Goal: Task Accomplishment & Management: Use online tool/utility

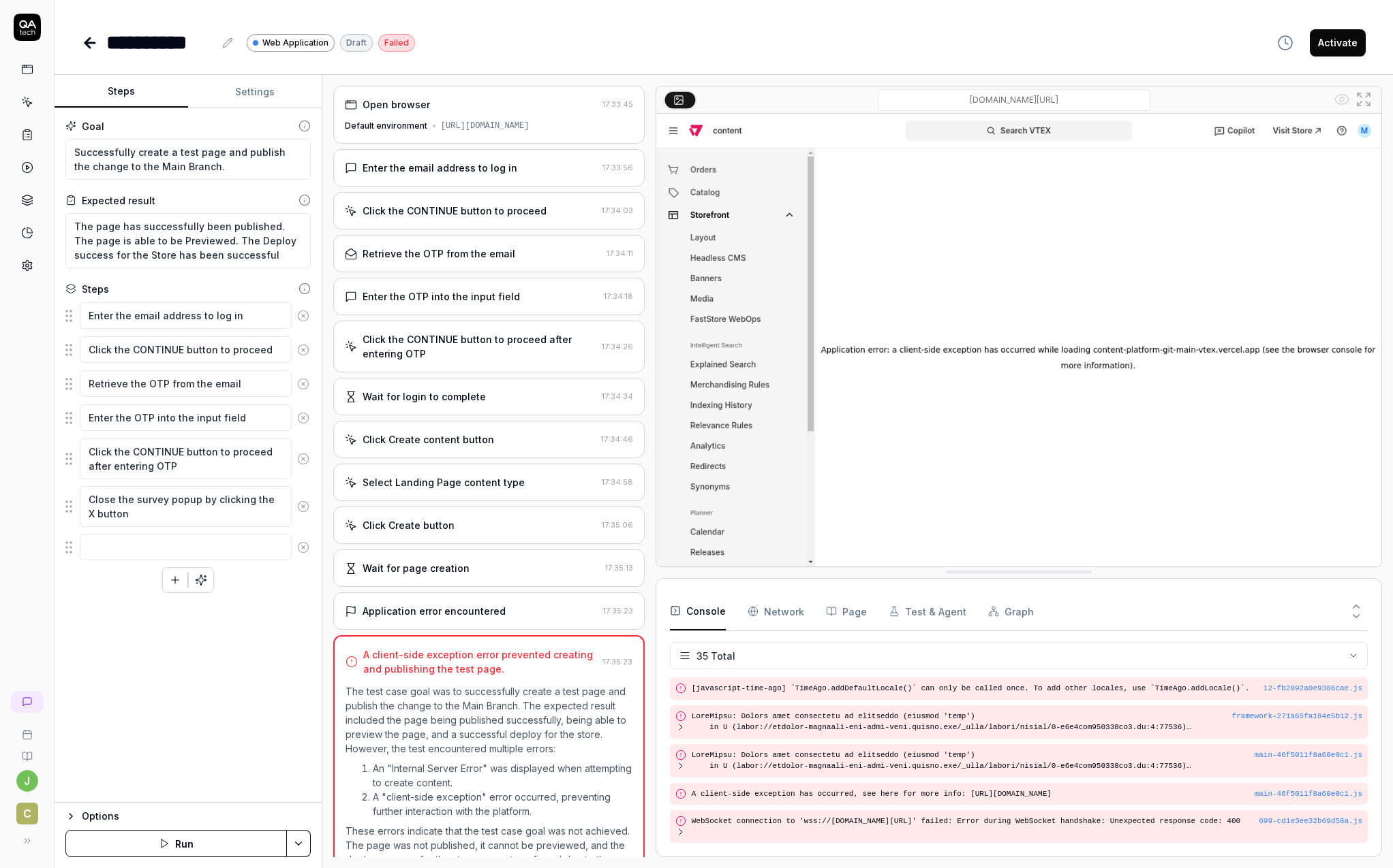
click at [90, 44] on icon at bounding box center [90, 43] width 16 height 16
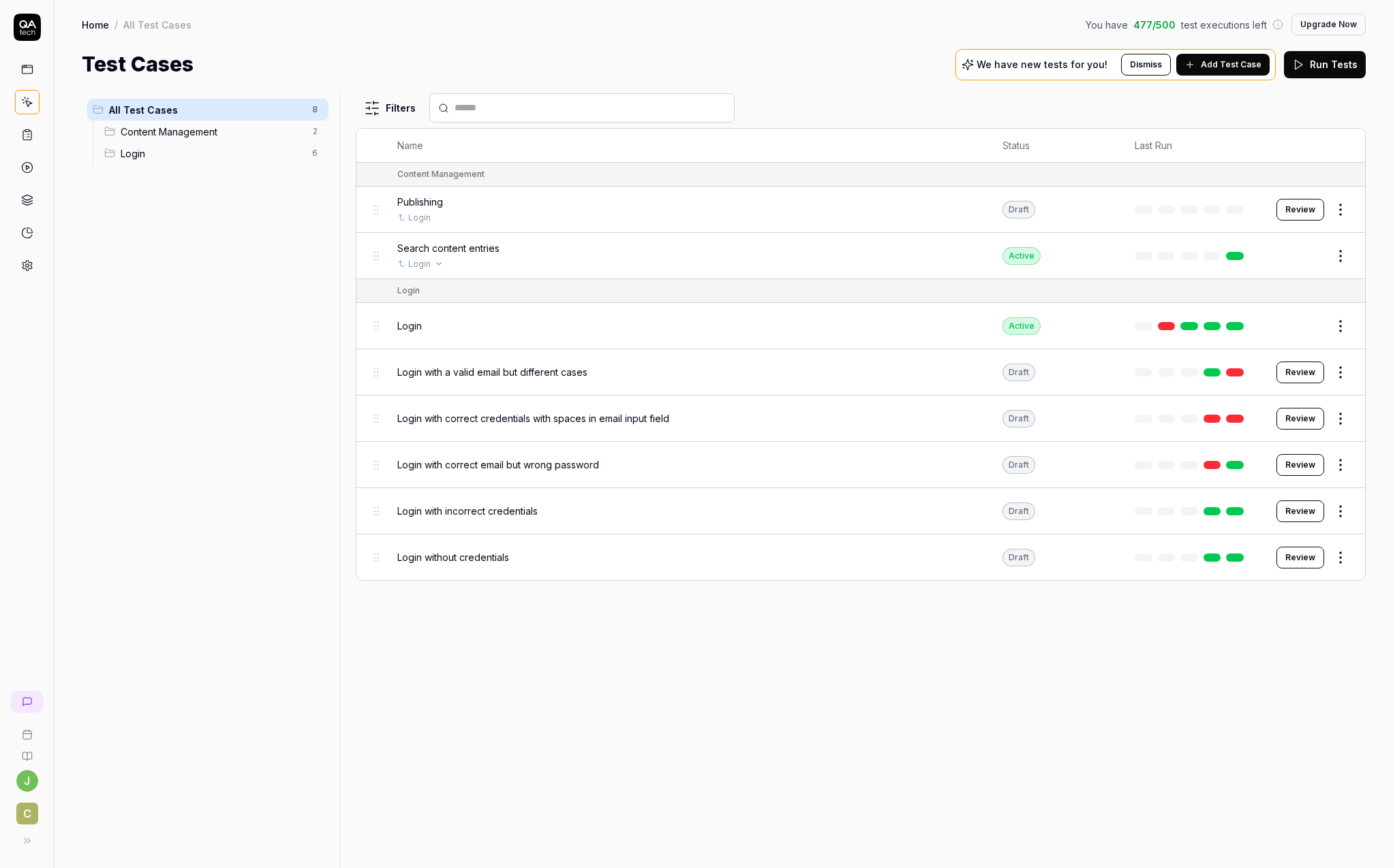
click at [485, 264] on div "Login" at bounding box center [686, 264] width 578 height 12
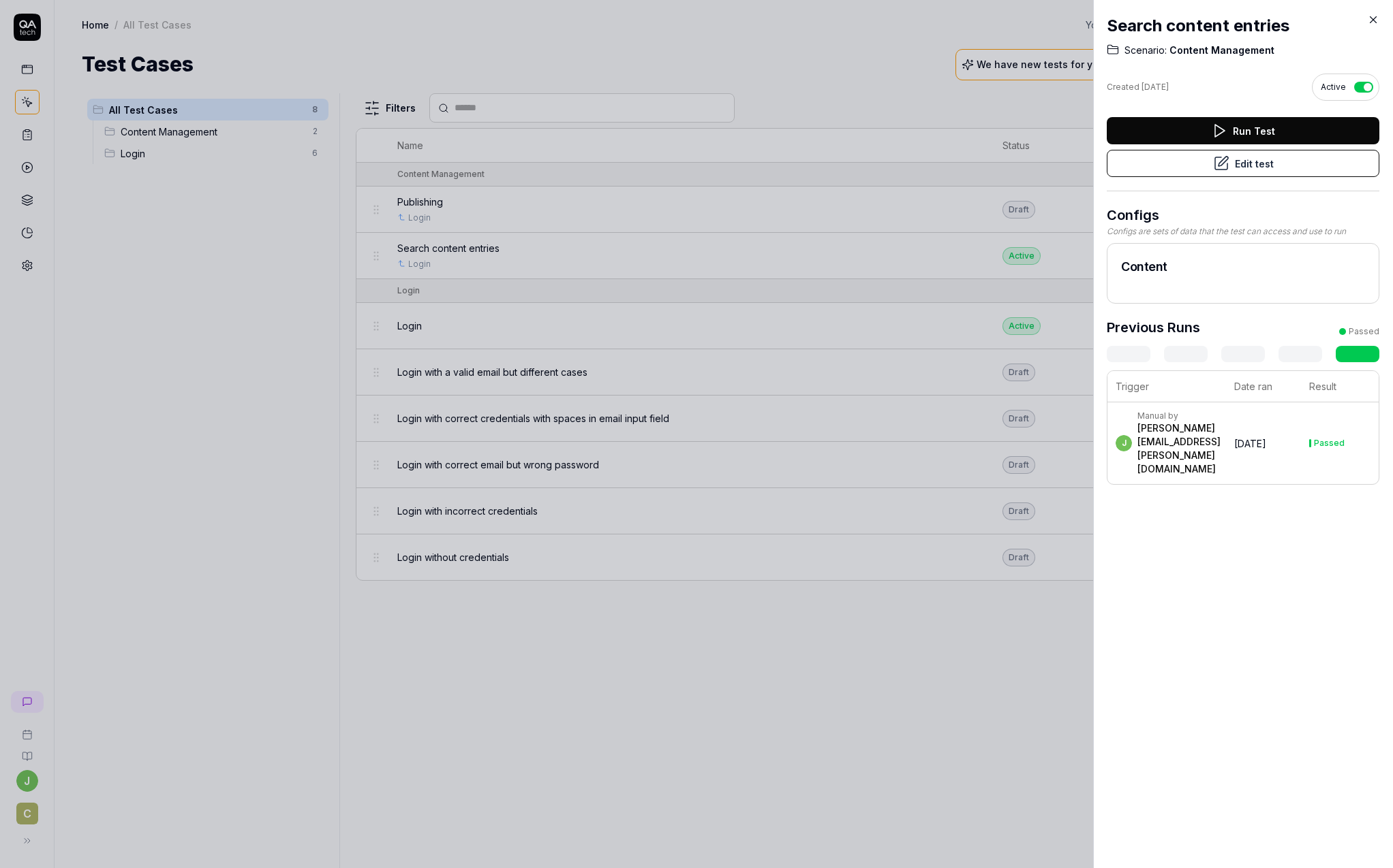
click at [1266, 163] on button "Edit test" at bounding box center [1243, 163] width 273 height 27
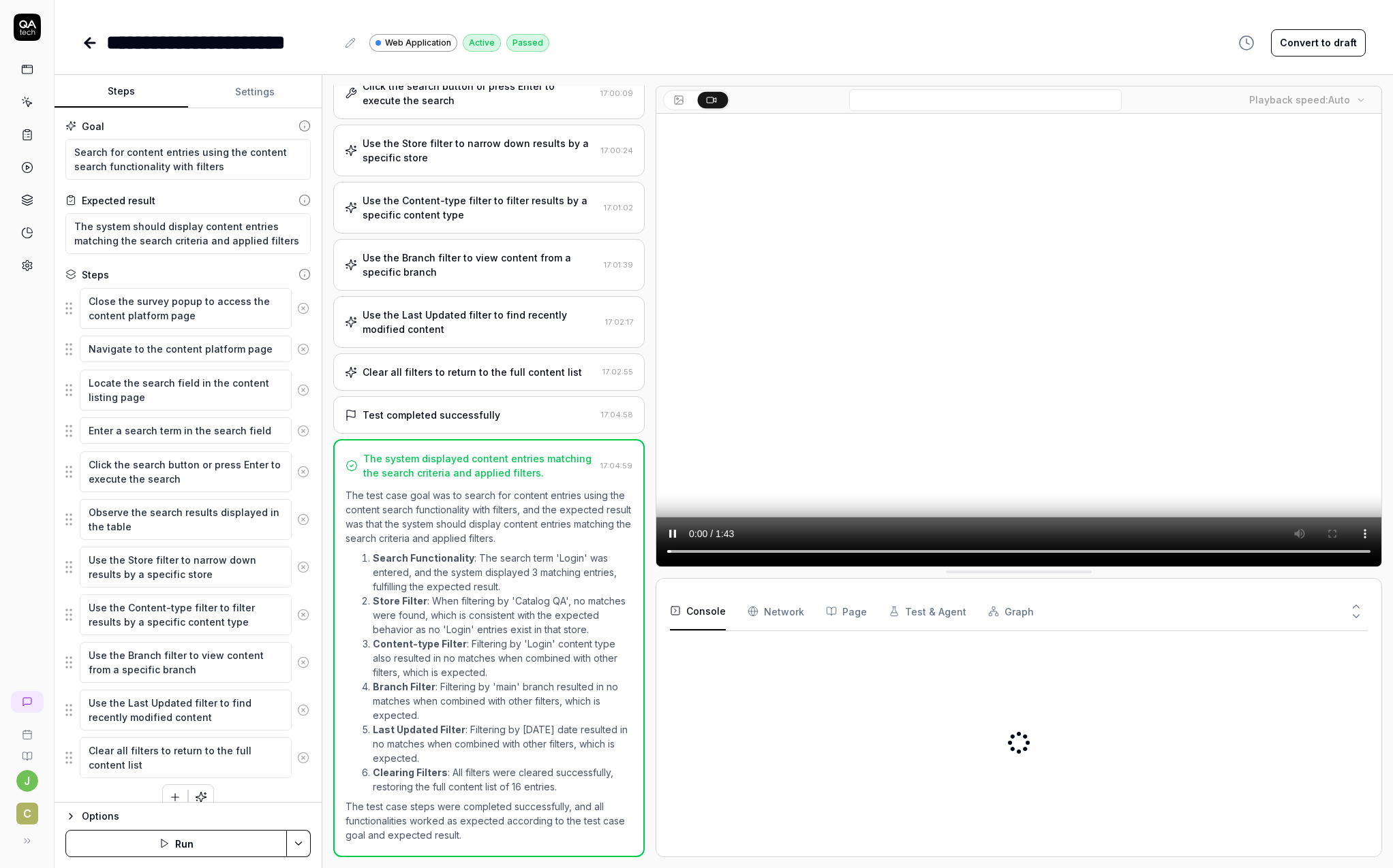
scroll to position [395, 0]
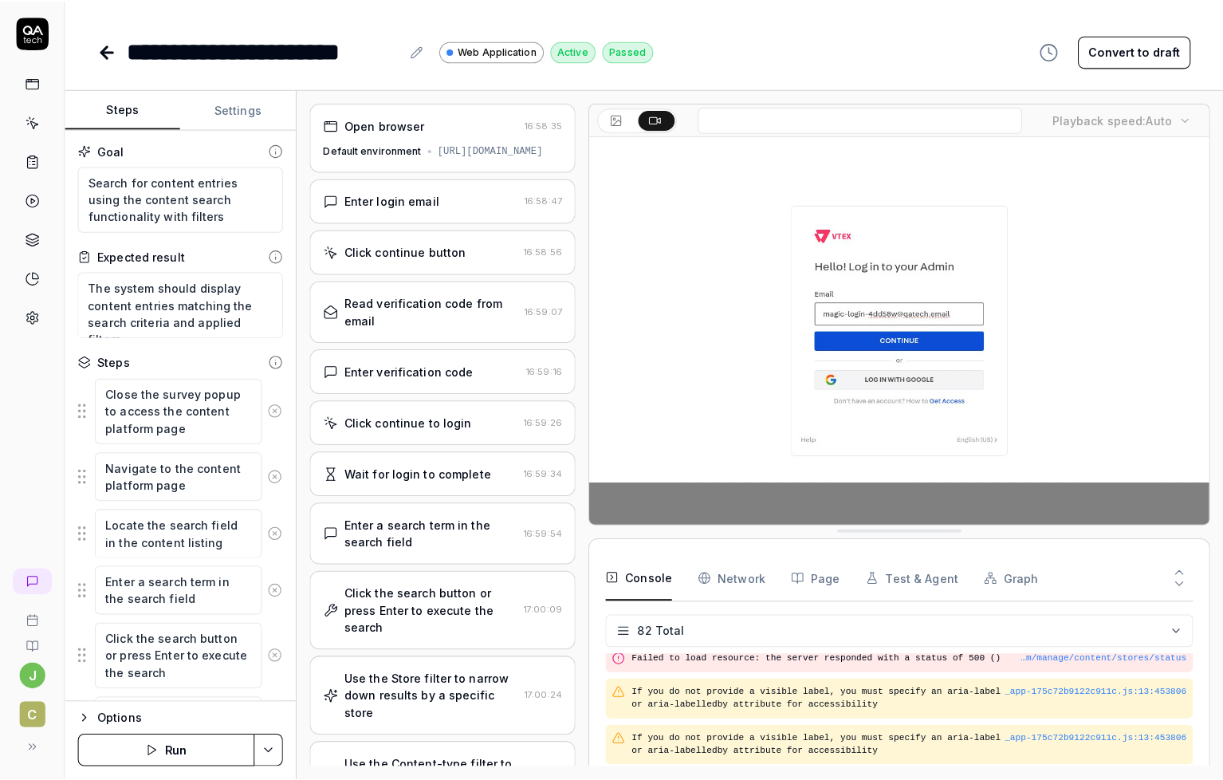
scroll to position [3312, 0]
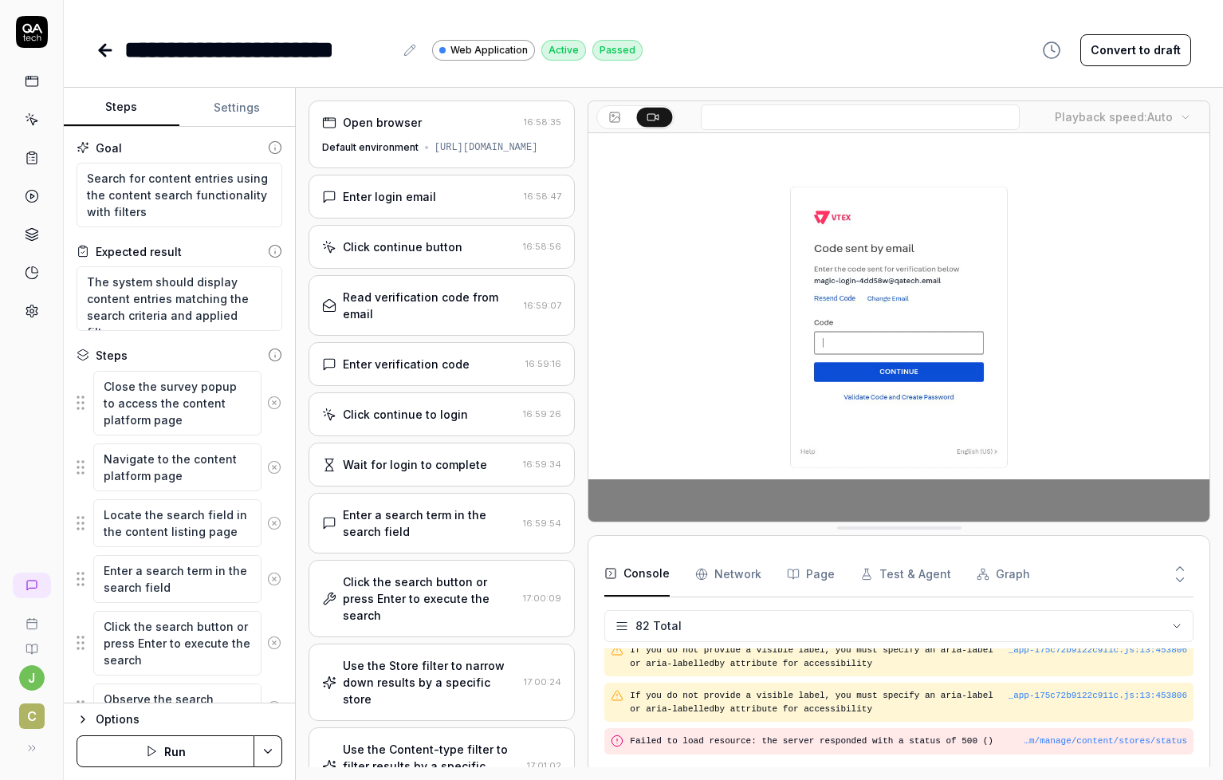
drag, startPoint x: 1071, startPoint y: 181, endPoint x: 1063, endPoint y: 172, distance: 11.9
click at [1071, 182] on video at bounding box center [898, 327] width 621 height 388
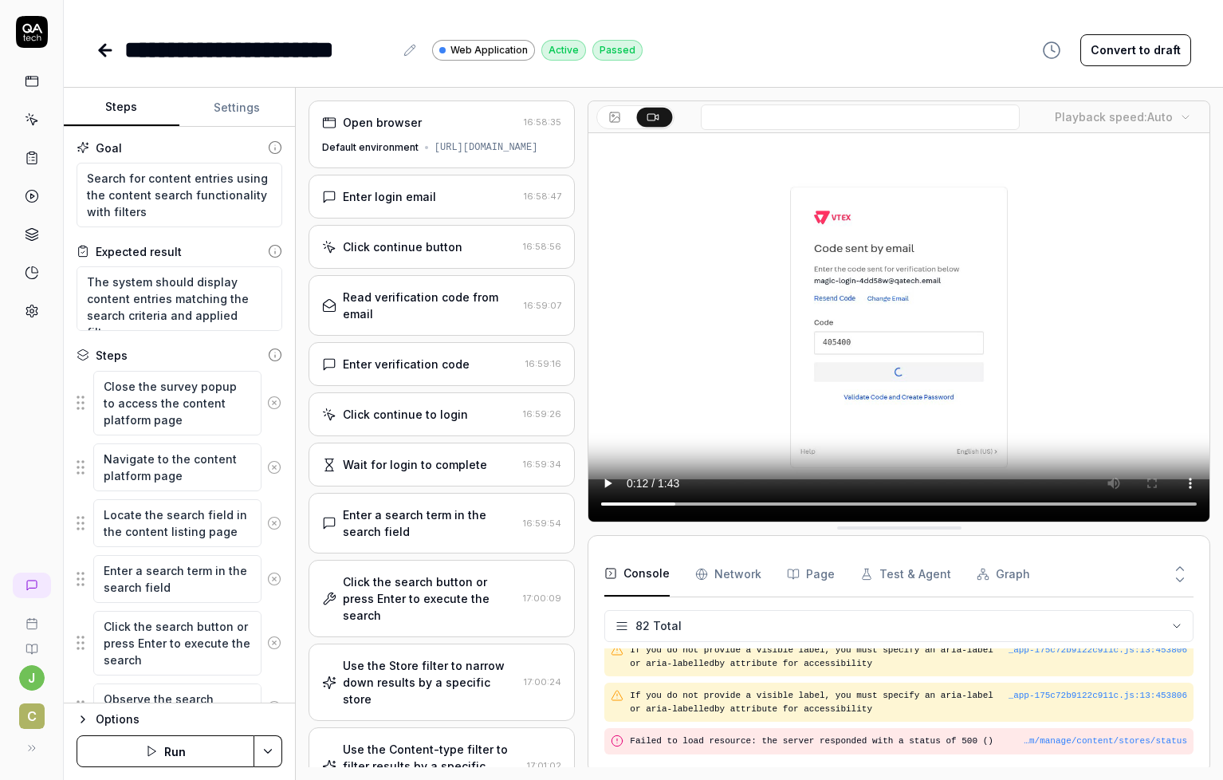
click at [614, 120] on icon at bounding box center [615, 118] width 8 height 5
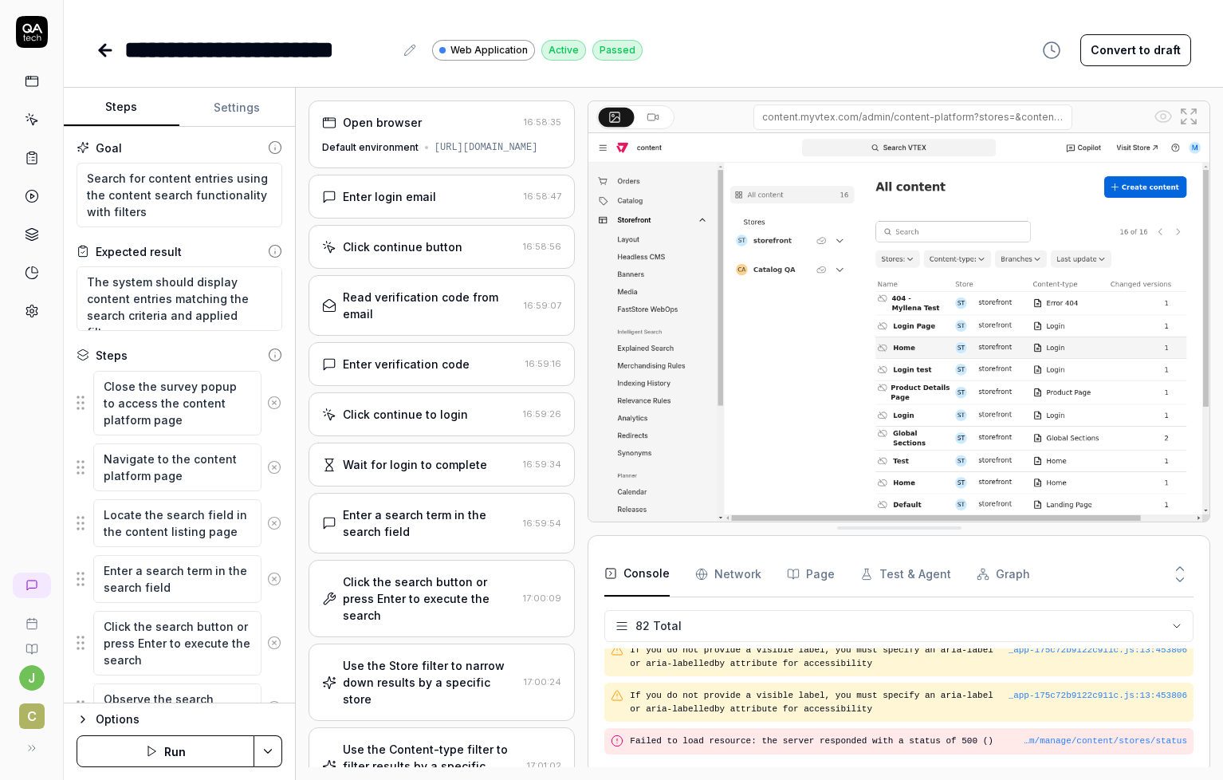
click at [647, 117] on icon at bounding box center [653, 117] width 13 height 13
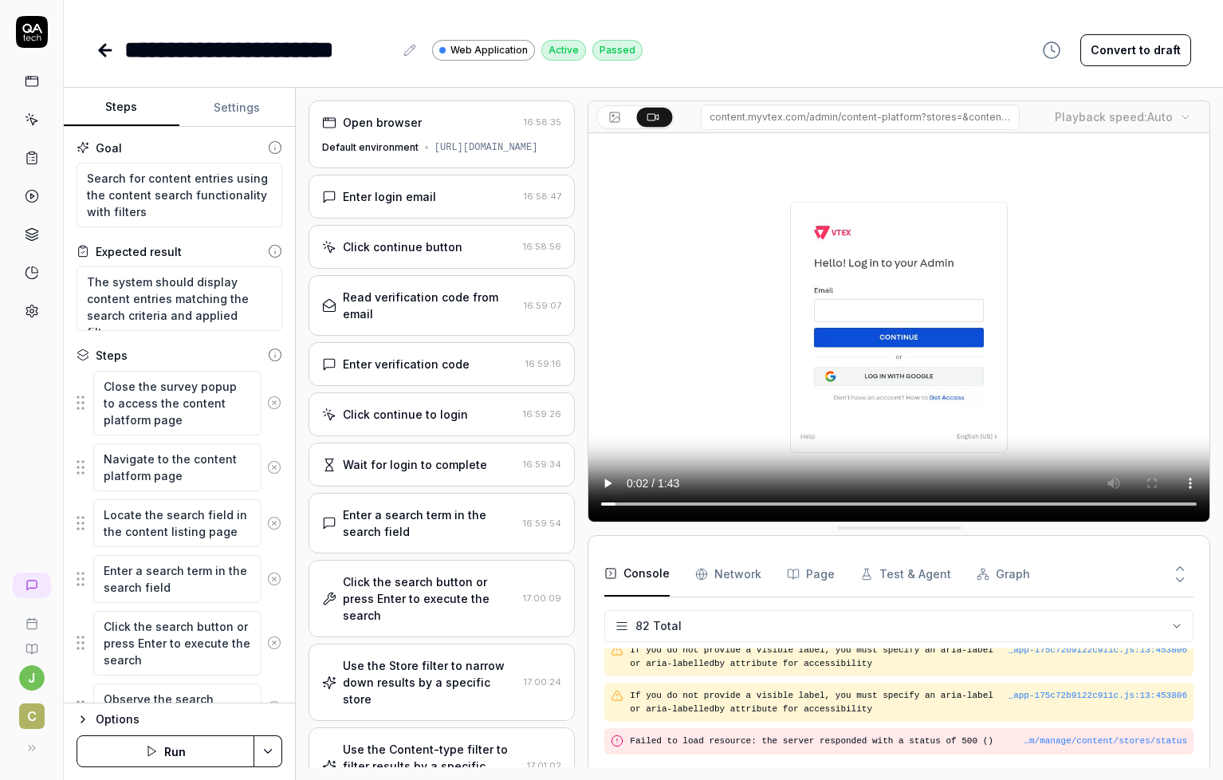
click at [787, 537] on div "Console Network Page Test & Agent Graph 82 Total Deprecated API for given entry…" at bounding box center [899, 654] width 623 height 239
click at [160, 188] on textarea "Search for content entries using the content search functionality with filters" at bounding box center [180, 195] width 206 height 65
click at [187, 217] on textarea "Search for content entries using the content search functionality with filters" at bounding box center [180, 195] width 206 height 65
type textarea "*"
